Goal: Contribute content: Contribute content

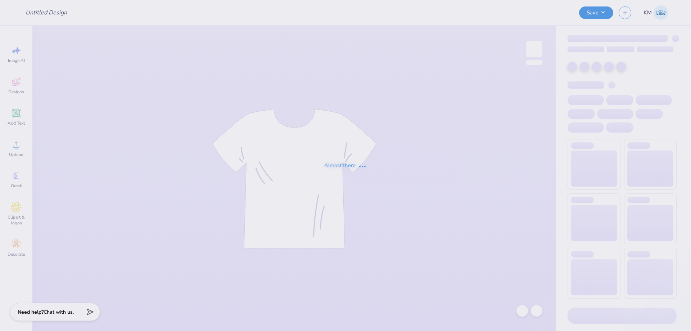
type input "SK"
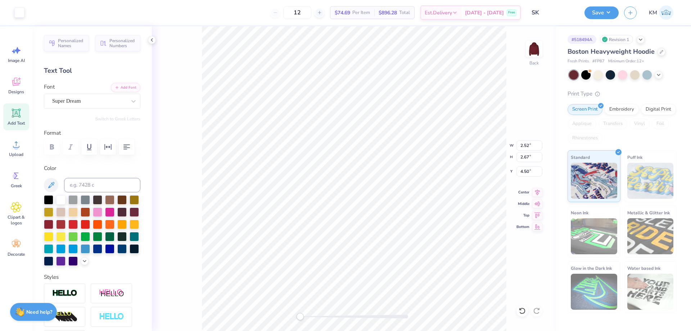
type input "2.65"
type input "2.83"
type input "4.34"
type input "5.55"
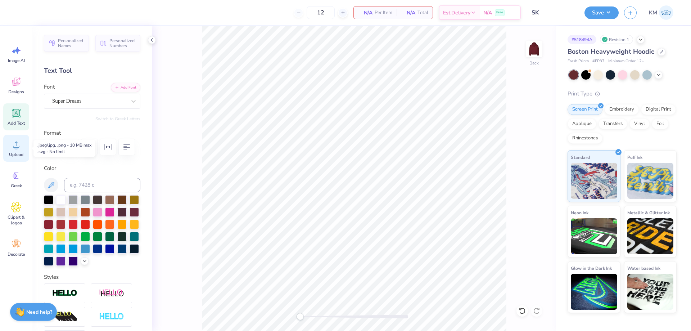
click at [13, 143] on icon at bounding box center [16, 144] width 11 height 11
click at [22, 118] on div "Add Text" at bounding box center [16, 116] width 26 height 27
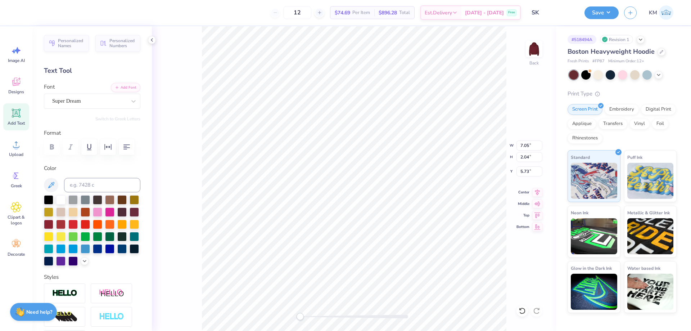
scroll to position [6, 1]
type textarea "TEtXT"
click at [130, 99] on icon at bounding box center [133, 101] width 7 height 7
click at [130, 100] on icon at bounding box center [133, 101] width 7 height 7
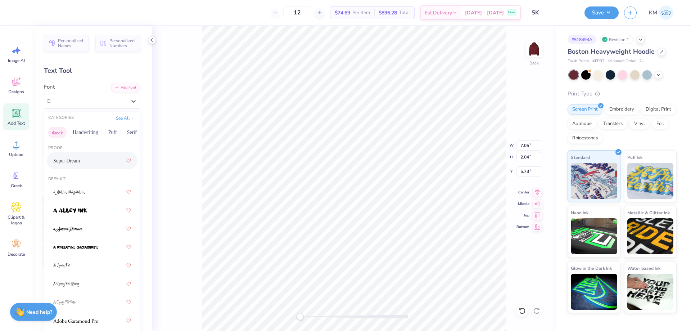
click at [60, 132] on button "Greek" at bounding box center [57, 133] width 18 height 12
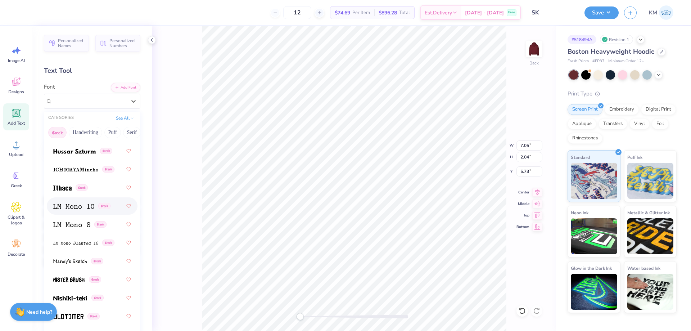
scroll to position [396, 0]
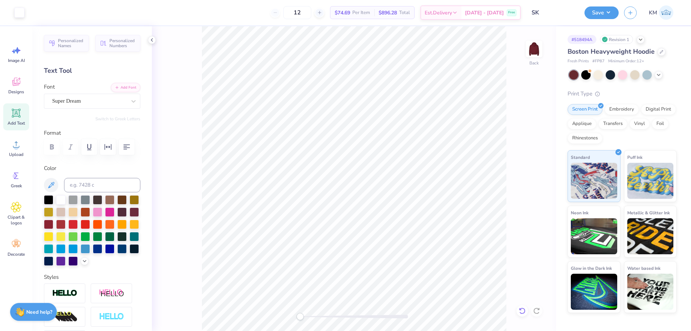
click at [527, 313] on div at bounding box center [523, 311] width 12 height 12
click at [526, 311] on icon at bounding box center [522, 310] width 7 height 7
click at [525, 307] on div at bounding box center [523, 311] width 12 height 12
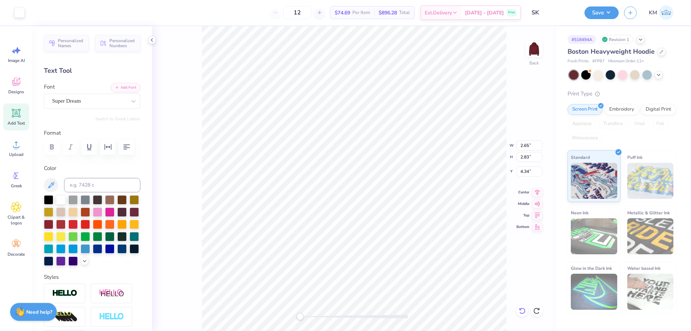
click at [523, 308] on icon at bounding box center [522, 311] width 6 height 6
click at [424, 254] on li "Group" at bounding box center [426, 252] width 57 height 14
click at [429, 207] on li "Download vector" at bounding box center [425, 210] width 57 height 14
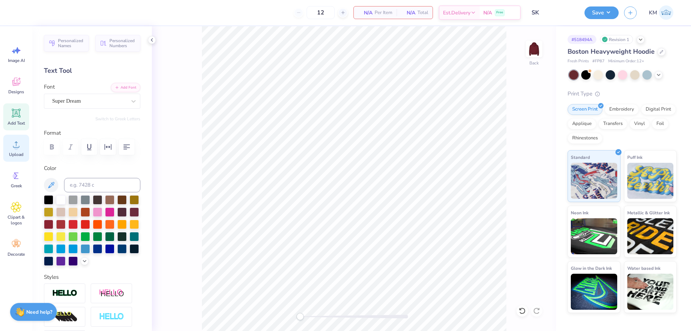
click at [18, 144] on icon at bounding box center [16, 144] width 11 height 11
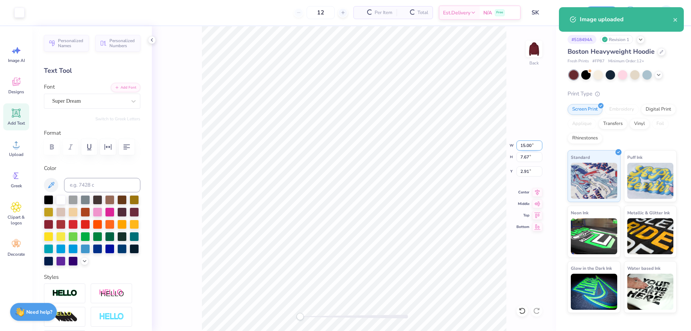
click at [529, 143] on input "15.00" at bounding box center [530, 145] width 26 height 10
type input "3.50"
type input "1.79"
type input "5.85"
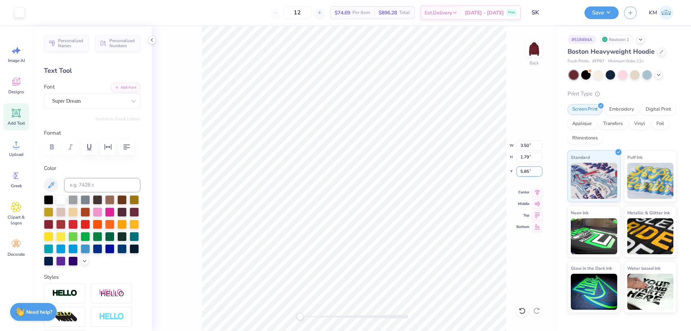
click at [526, 171] on input "5.85" at bounding box center [530, 171] width 26 height 10
type input "3"
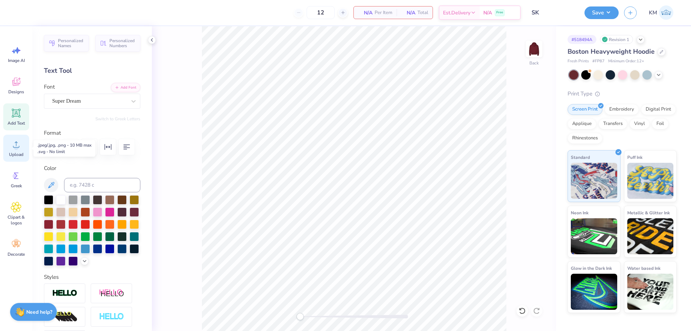
click at [18, 153] on span "Upload" at bounding box center [16, 155] width 14 height 6
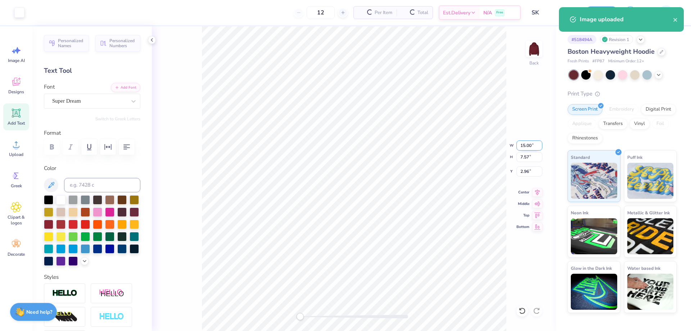
click at [525, 148] on input "15.00" at bounding box center [530, 145] width 26 height 10
type input "3.50"
type input "1.77"
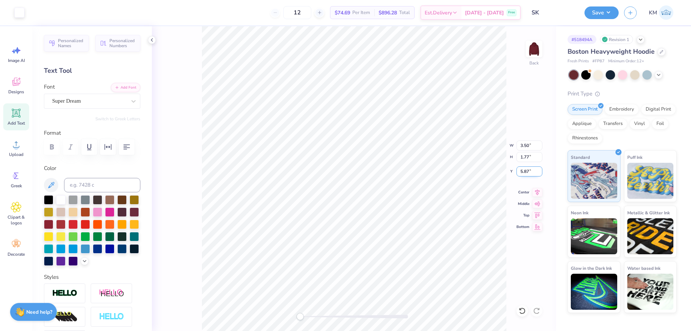
click at [530, 171] on input "5.87" at bounding box center [530, 171] width 26 height 10
type input "3"
click at [610, 11] on button "Save" at bounding box center [602, 11] width 34 height 13
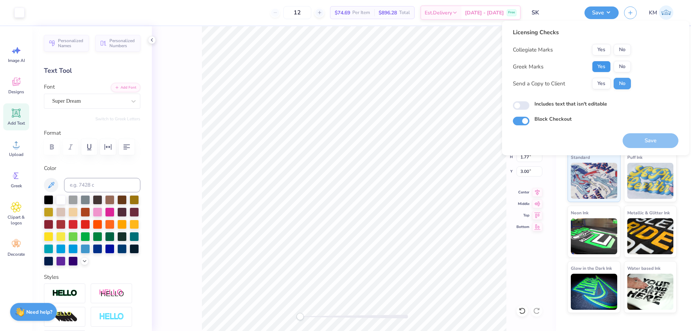
click at [601, 66] on button "Yes" at bounding box center [601, 67] width 19 height 12
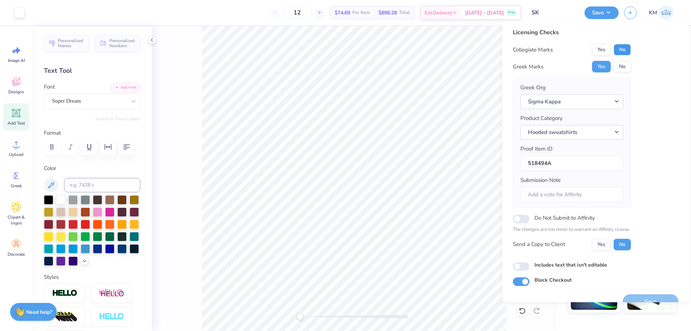
click at [619, 46] on button "No" at bounding box center [622, 50] width 17 height 12
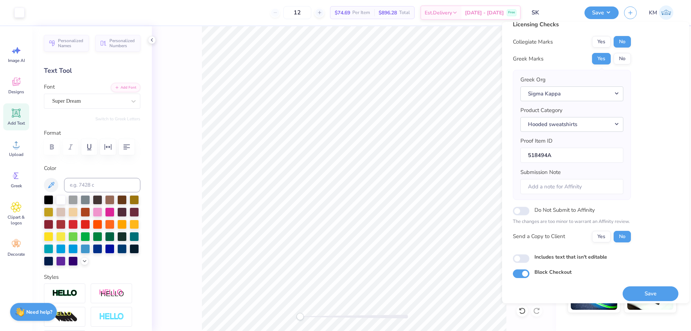
scroll to position [14, 0]
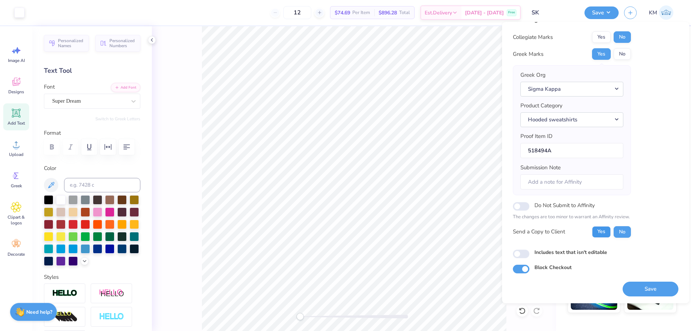
click at [598, 233] on button "Yes" at bounding box center [601, 232] width 19 height 12
click at [642, 285] on button "Save" at bounding box center [651, 289] width 56 height 15
